Goal: Task Accomplishment & Management: Use online tool/utility

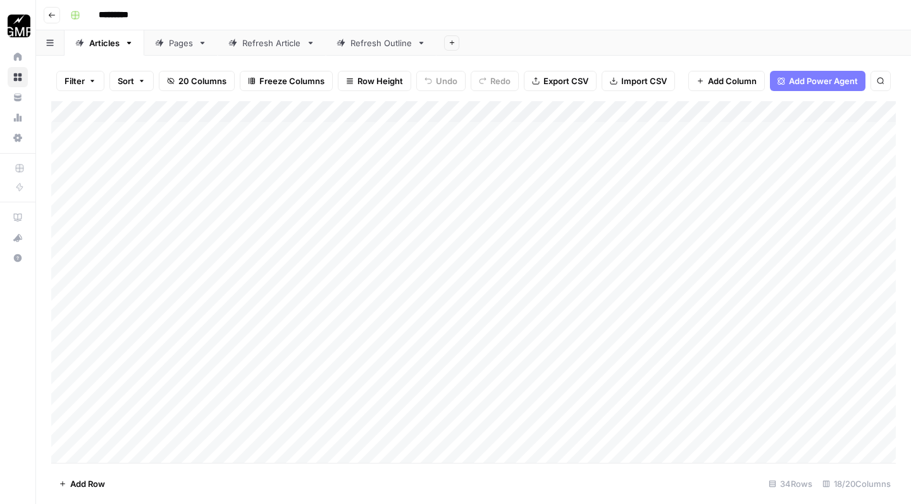
click at [377, 44] on div "Refresh Outline" at bounding box center [381, 43] width 61 height 13
click at [497, 151] on div "Add Column" at bounding box center [473, 143] width 845 height 85
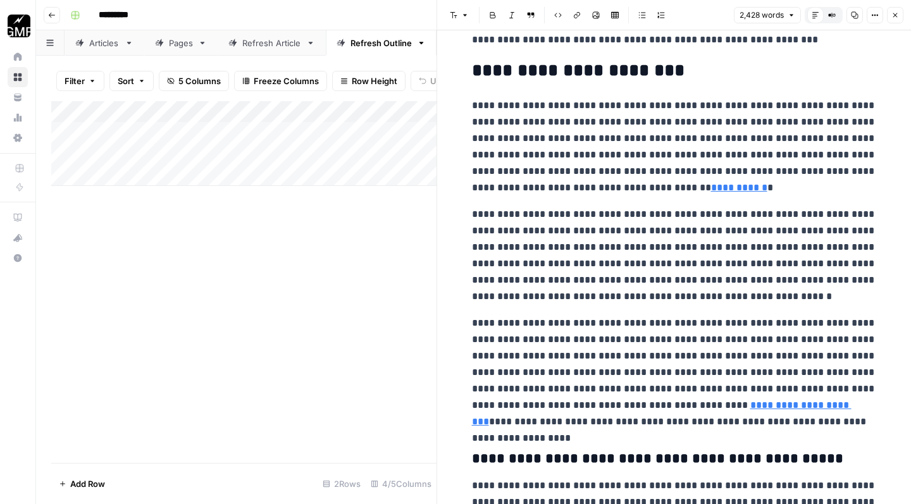
scroll to position [367, 0]
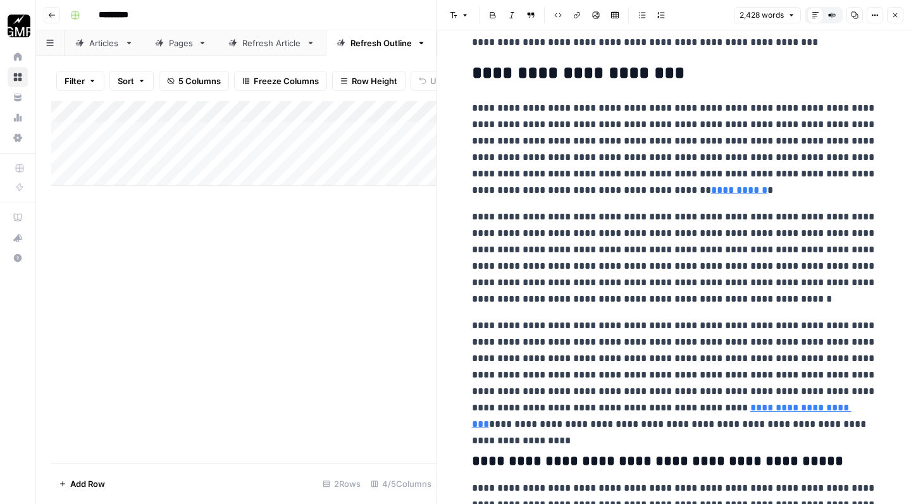
click at [898, 17] on icon "button" at bounding box center [895, 15] width 8 height 8
